Goal: Transaction & Acquisition: Book appointment/travel/reservation

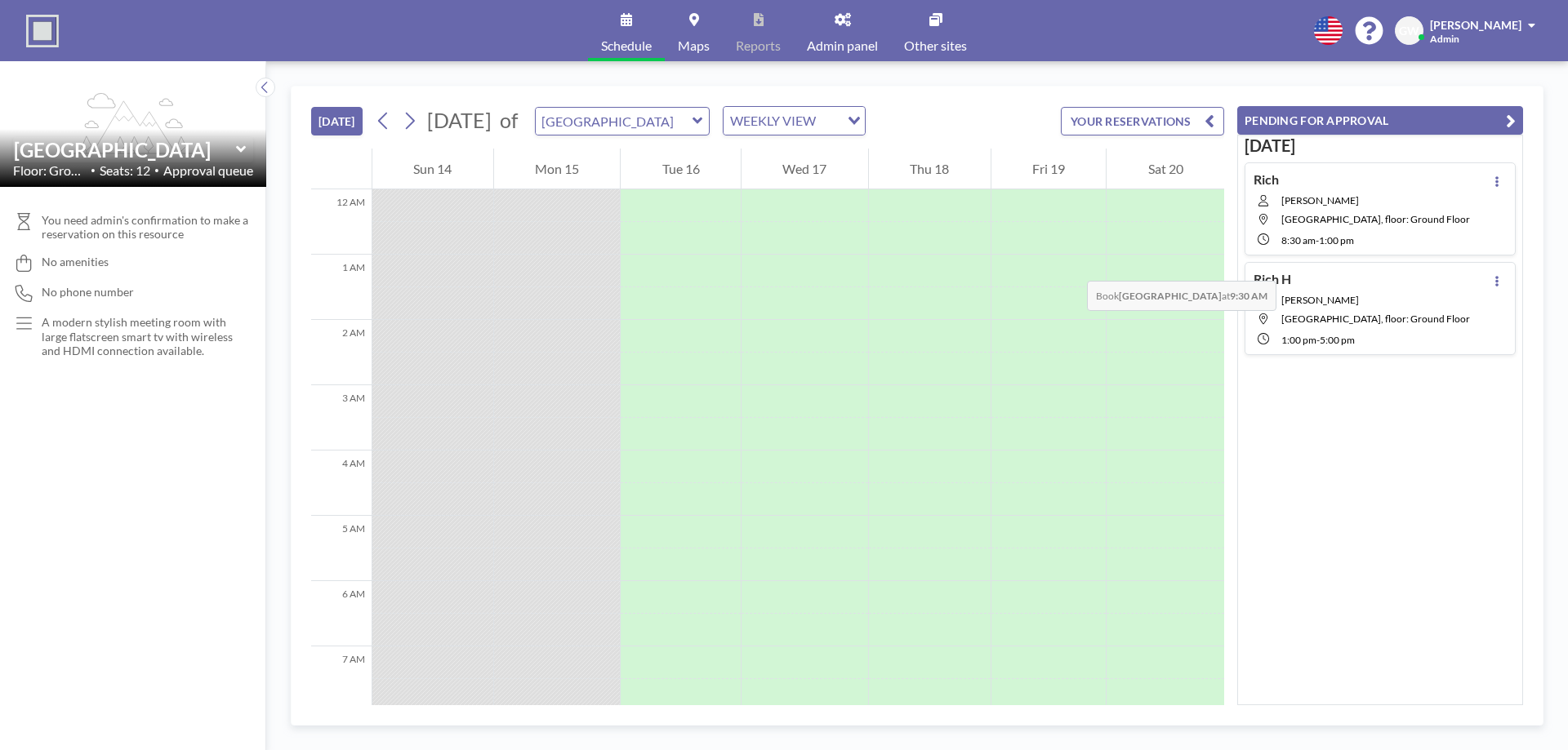
scroll to position [654, 0]
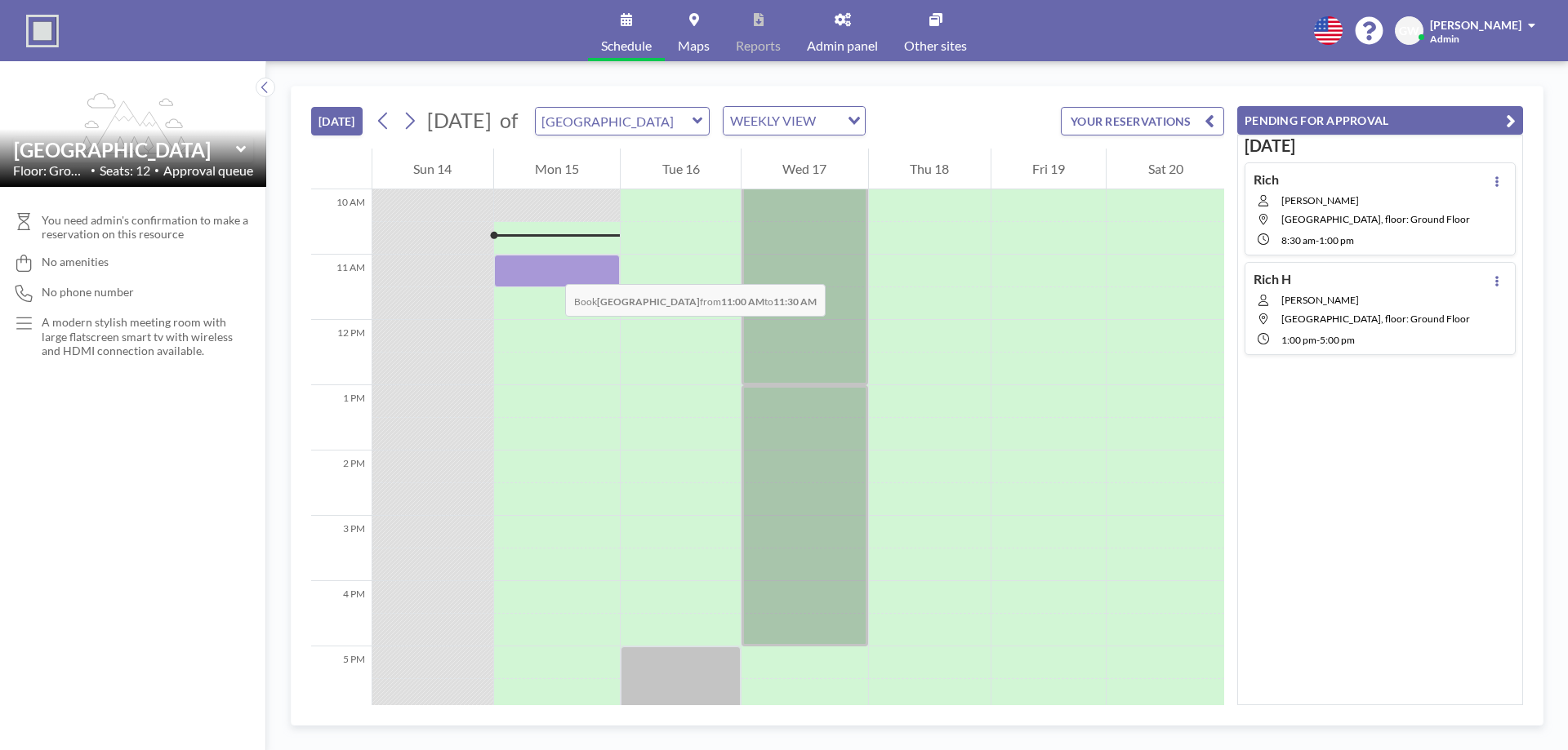
click at [549, 268] on div at bounding box center [557, 270] width 127 height 33
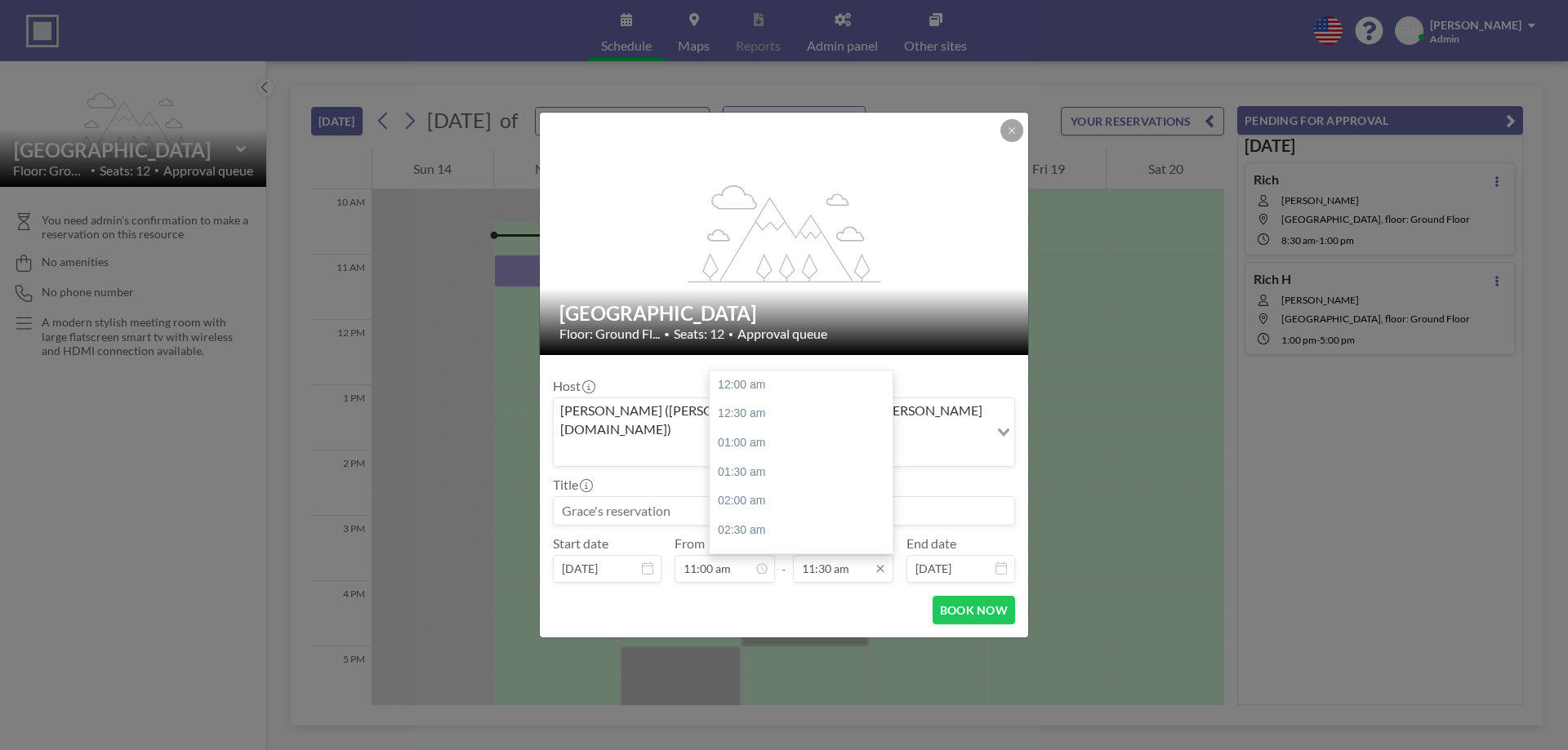
scroll to position [669, 0]
click at [844, 558] on input "11:30 am" at bounding box center [843, 568] width 100 height 27
click at [833, 558] on input "11:30 am" at bounding box center [843, 568] width 100 height 27
click at [763, 403] on div "12:00 pm" at bounding box center [805, 413] width 191 height 29
type input "12:00 pm"
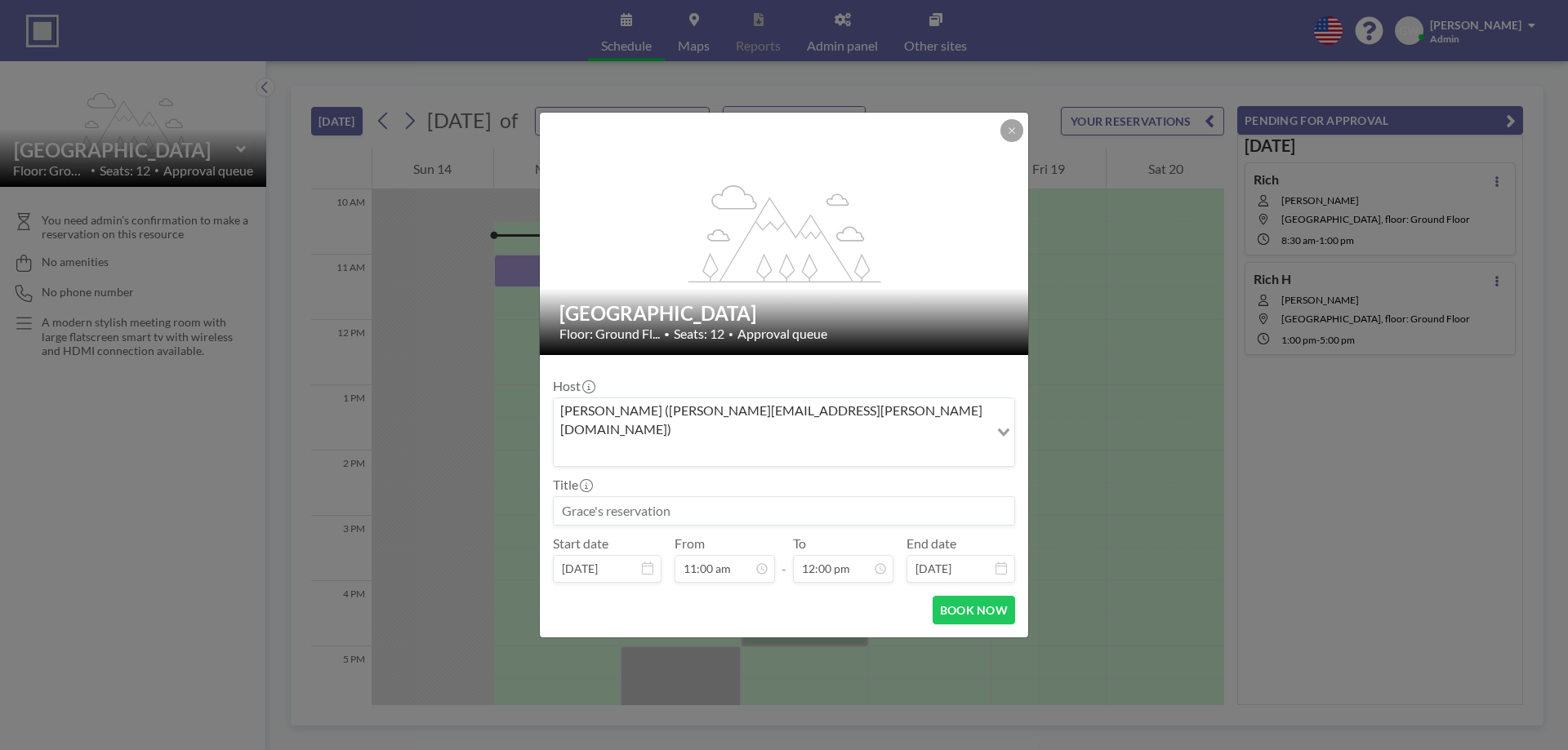
click at [702, 497] on input at bounding box center [783, 511] width 461 height 27
type input "{"
type input "Portal overview"
click at [967, 609] on form "Host [PERSON_NAME] ([PERSON_NAME][EMAIL_ADDRESS][PERSON_NAME][DOMAIN_NAME]) Loa…" at bounding box center [784, 497] width 488 height 283
click at [970, 596] on button "BOOK NOW" at bounding box center [973, 610] width 82 height 28
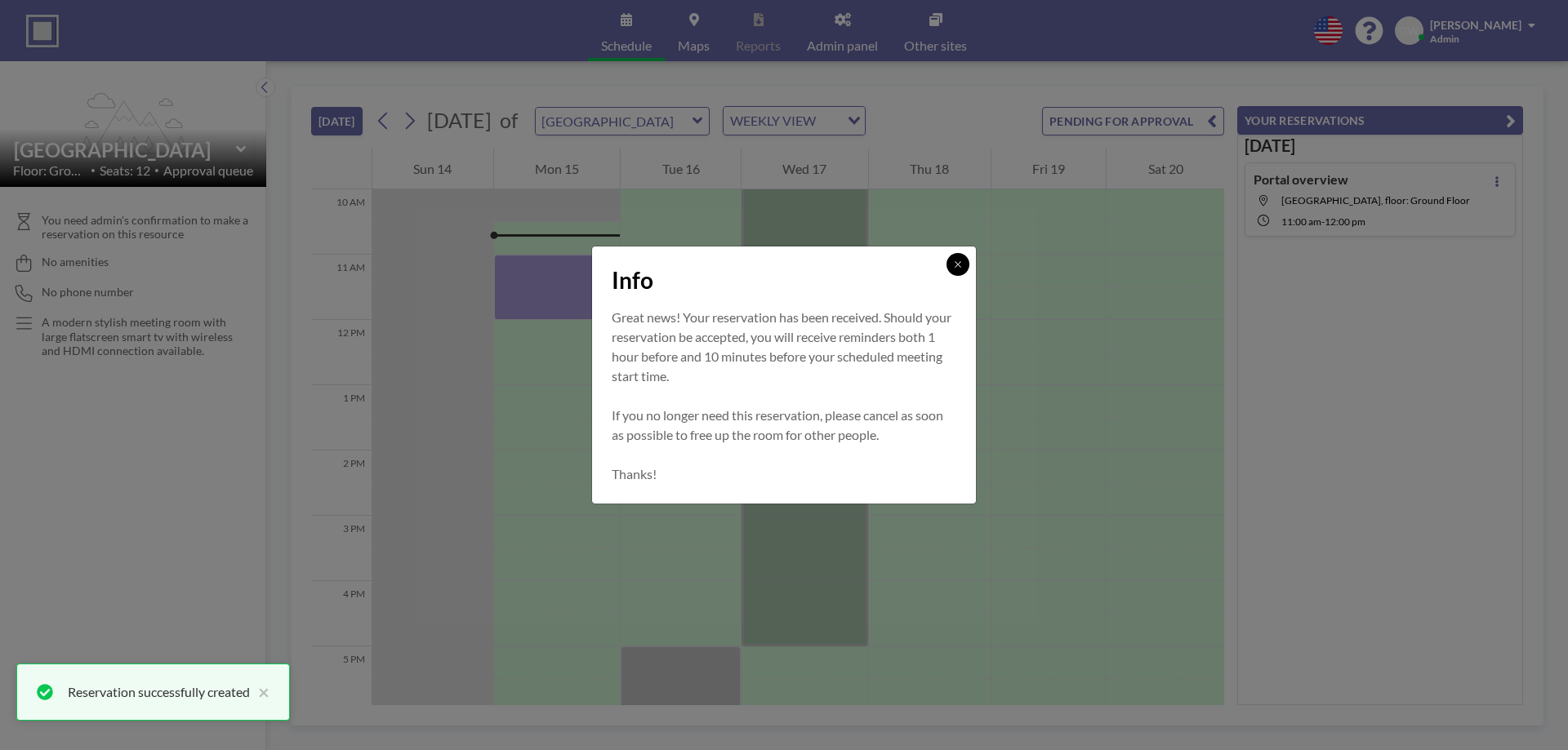
click at [957, 265] on icon at bounding box center [957, 265] width 9 height 9
